Goal: Information Seeking & Learning: Learn about a topic

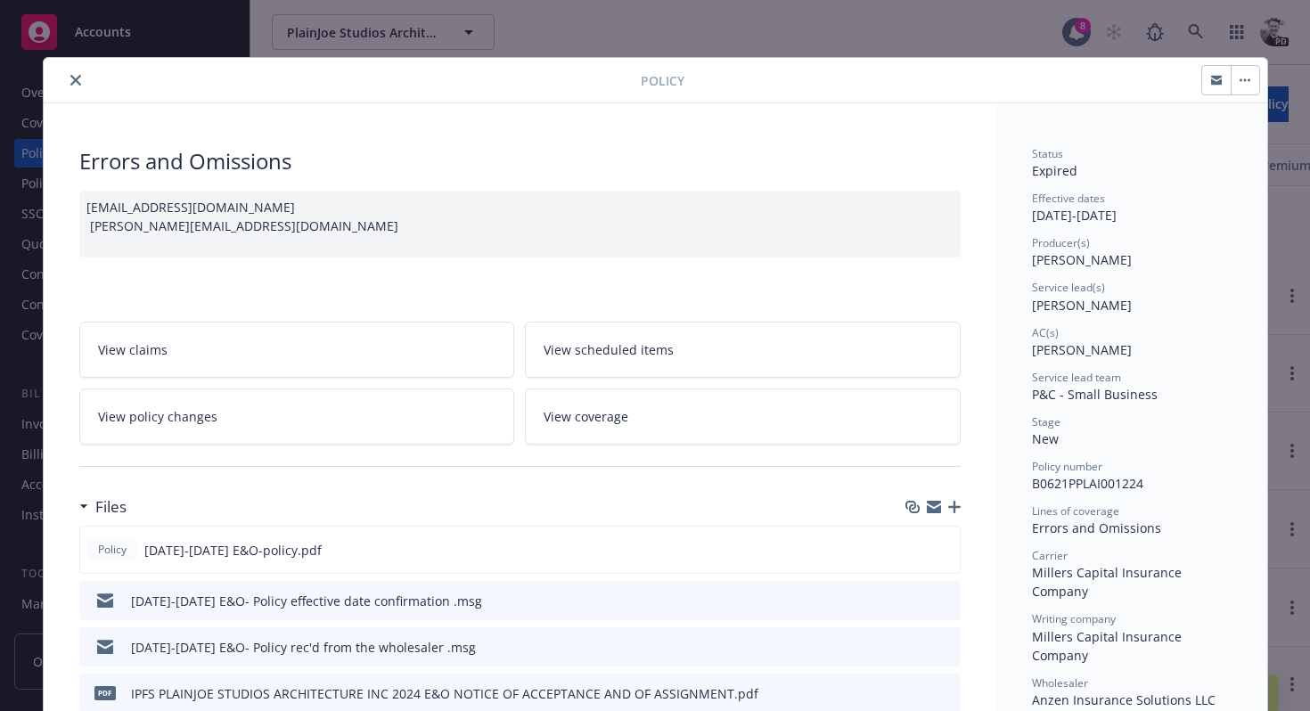
scroll to position [185, 0]
click at [76, 85] on icon "close" at bounding box center [75, 80] width 11 height 11
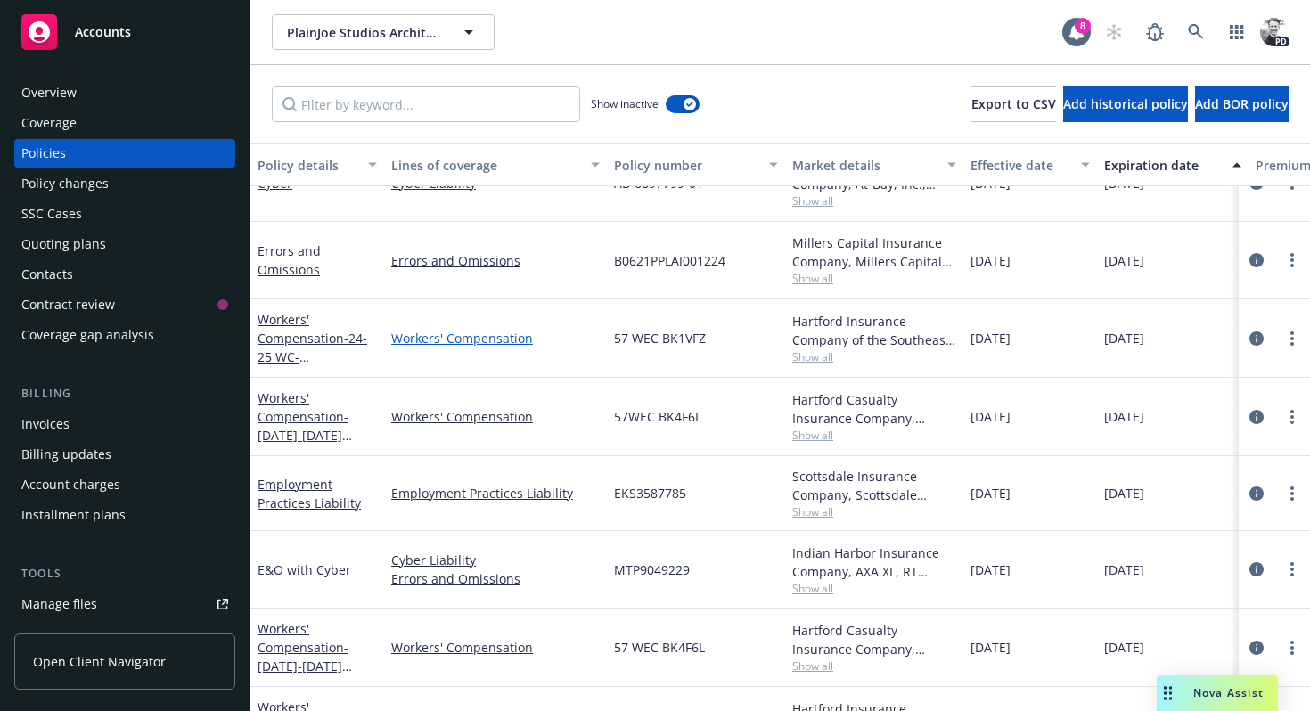
scroll to position [239, 0]
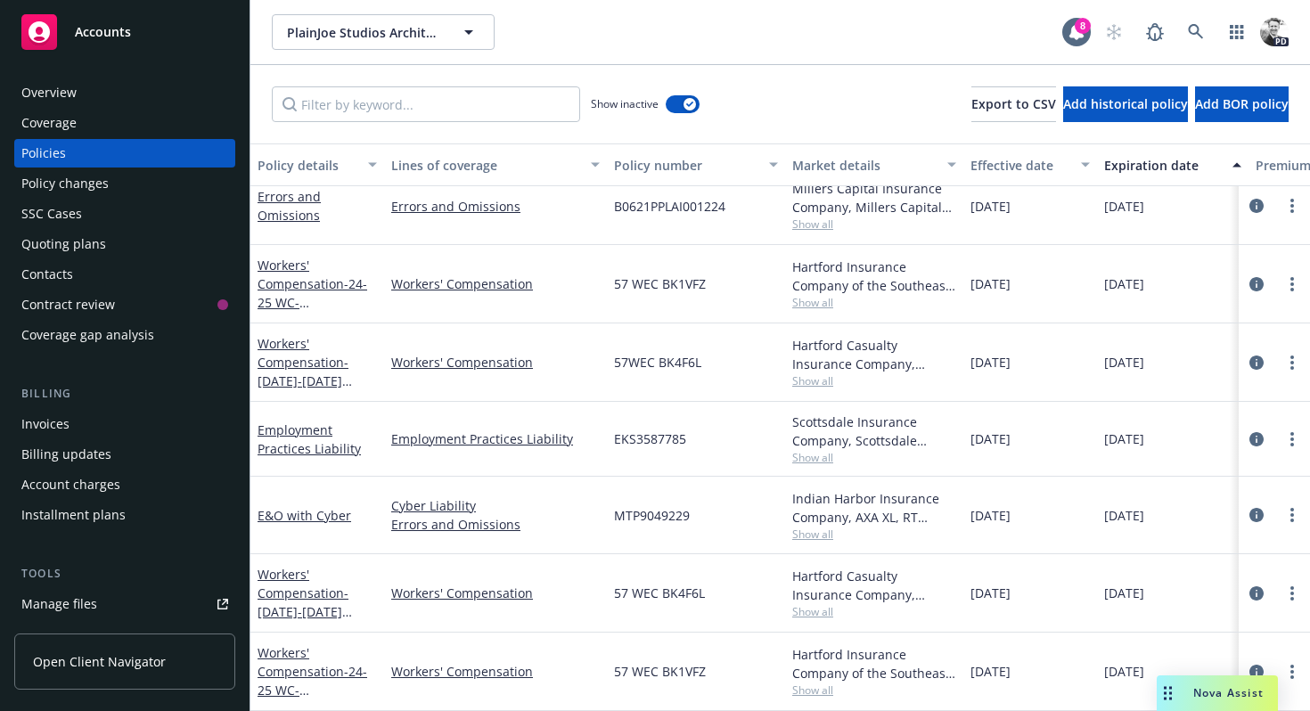
click at [56, 126] on div "Coverage" at bounding box center [48, 123] width 55 height 29
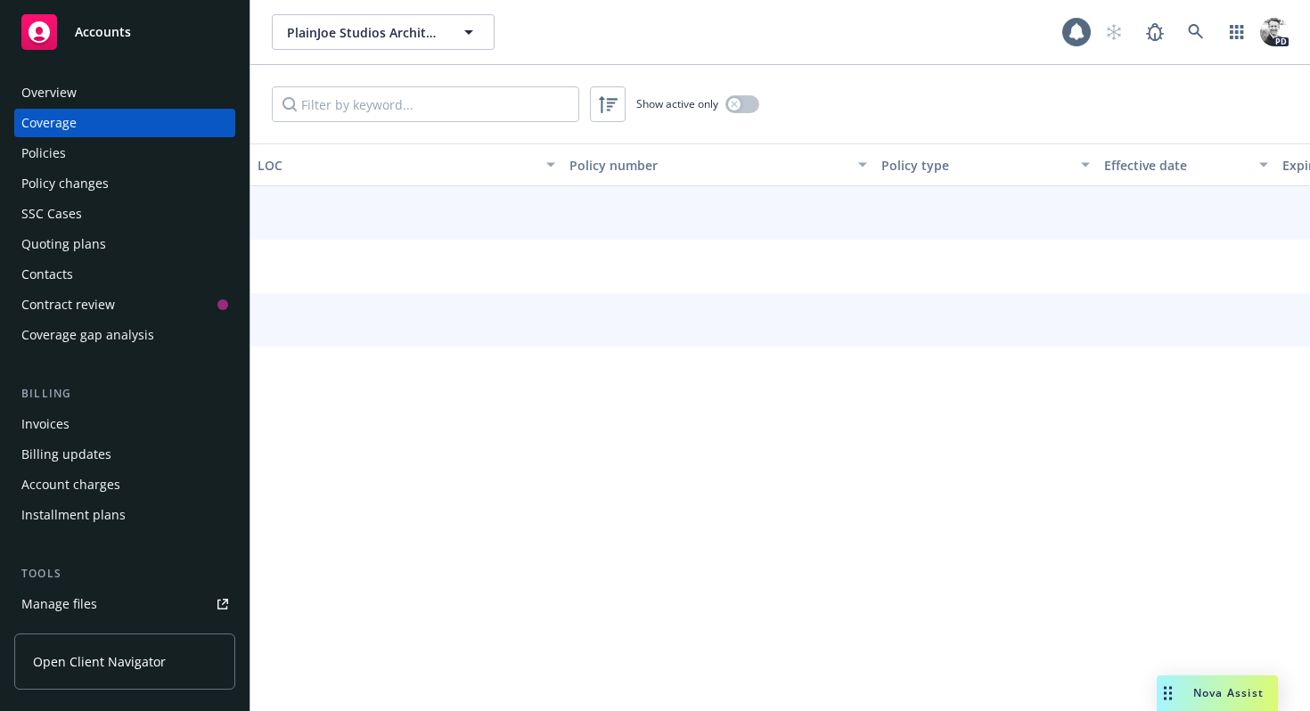
click at [61, 86] on div "Overview" at bounding box center [48, 92] width 55 height 29
